Goal: Use online tool/utility: Utilize a website feature to perform a specific function

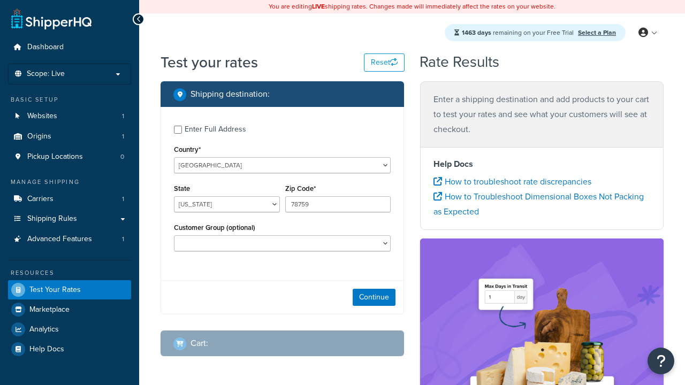
select select "TX"
click at [438, 182] on icon at bounding box center [437, 181] width 9 height 9
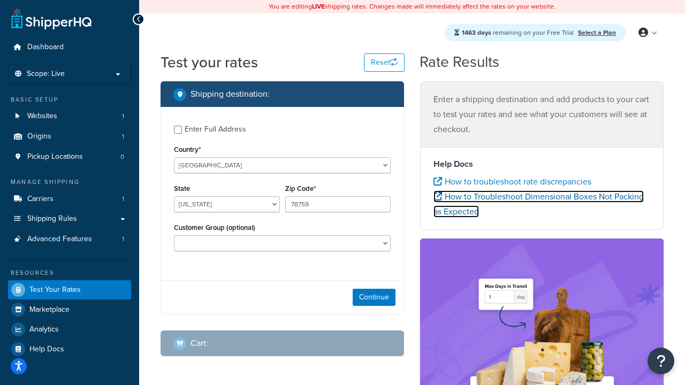
click at [438, 197] on icon at bounding box center [437, 196] width 9 height 9
